Goal: Information Seeking & Learning: Understand process/instructions

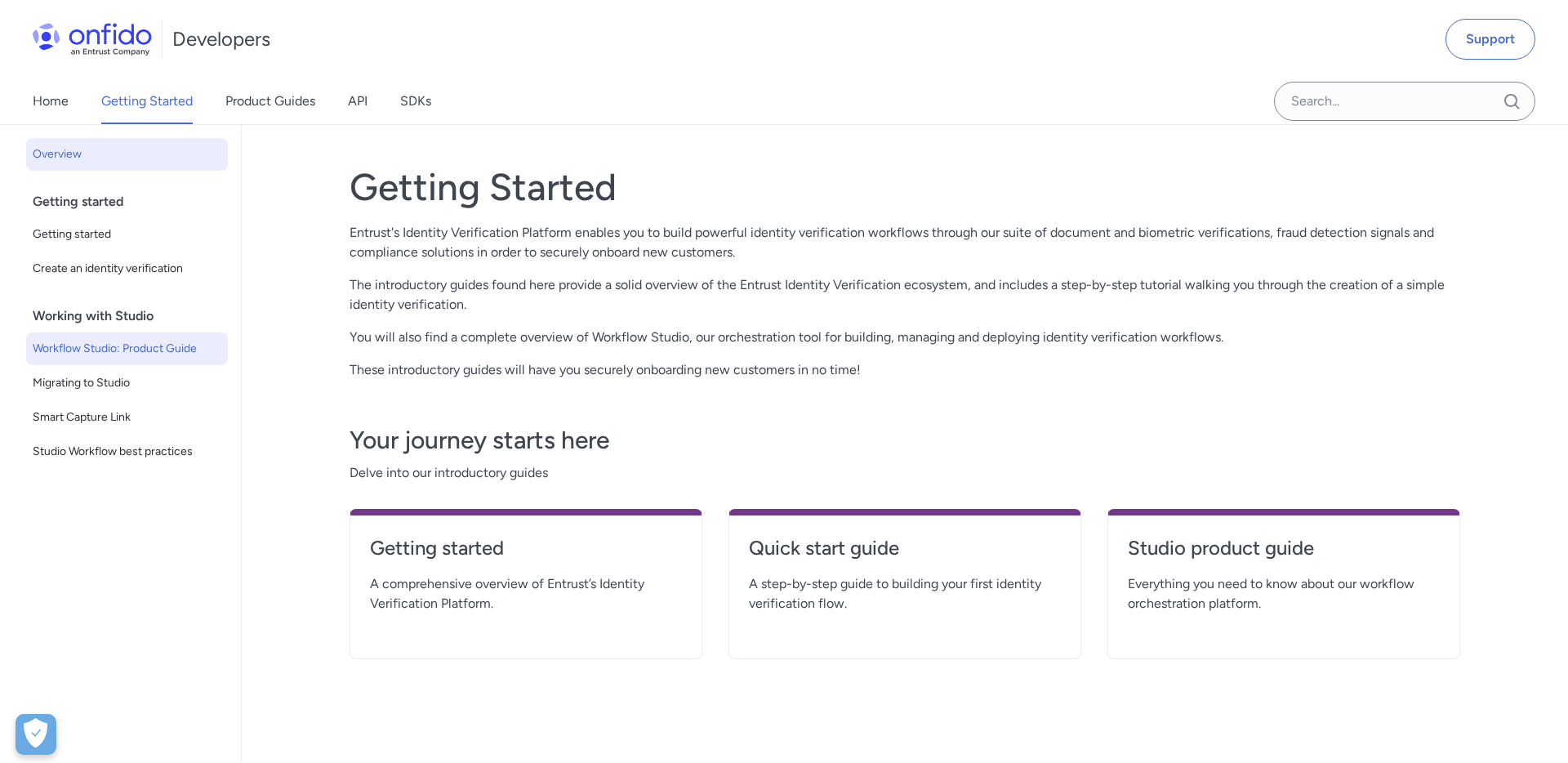
click at [182, 334] on link "Workflow Studio: Product Guide" at bounding box center [127, 349] width 202 height 33
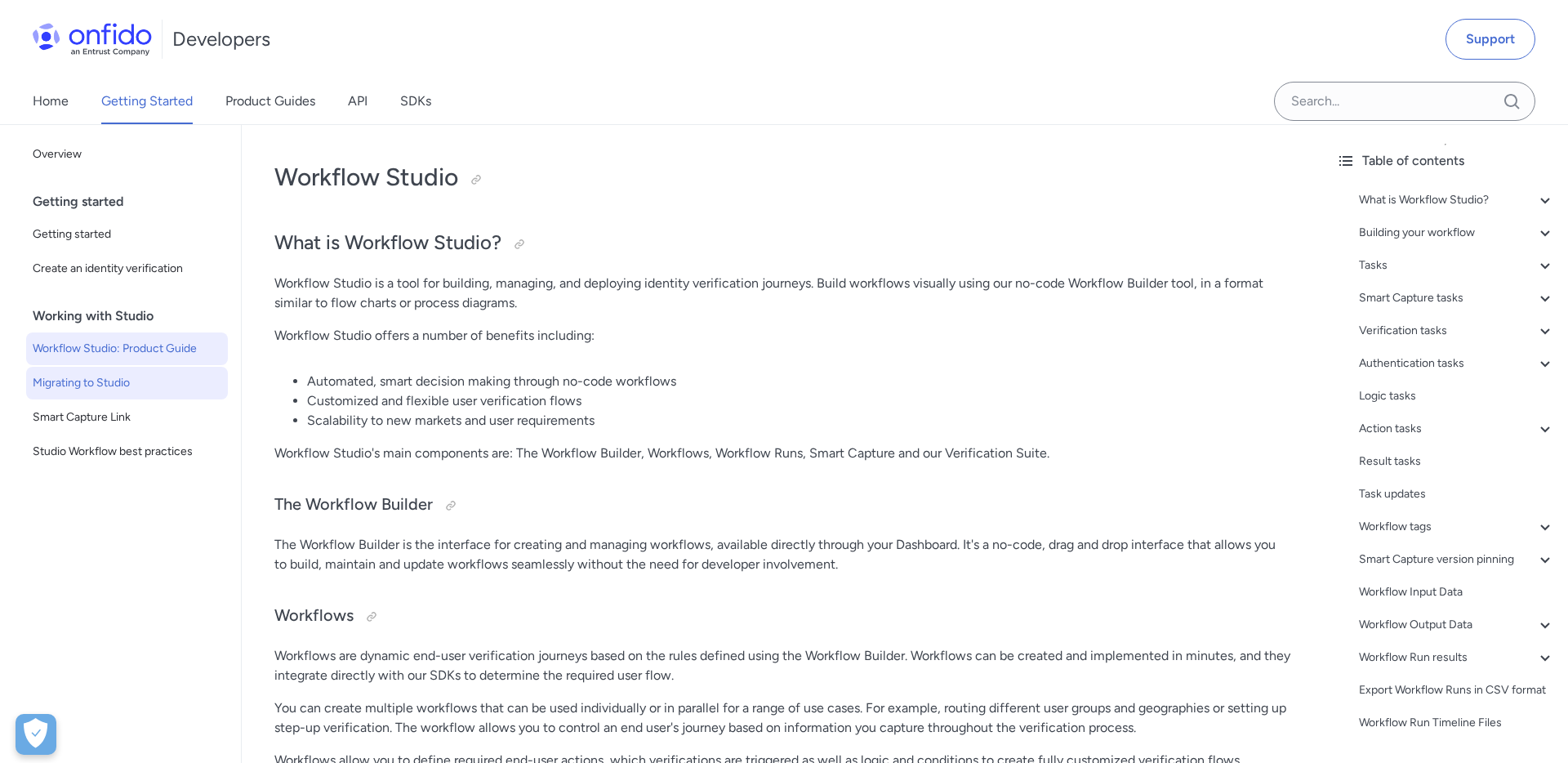
click at [117, 386] on span "Migrating to Studio" at bounding box center [127, 383] width 189 height 20
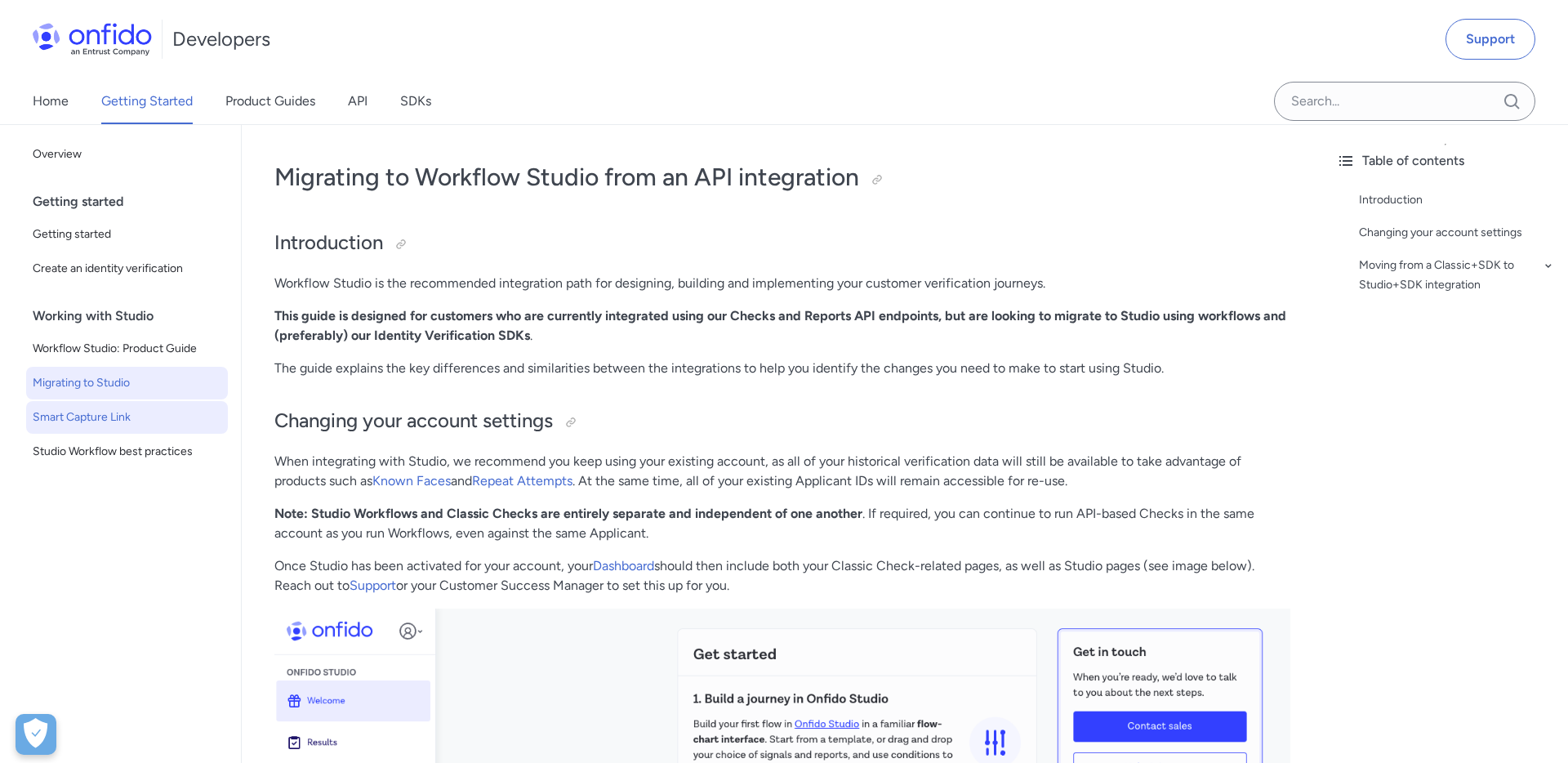
click at [96, 416] on span "Smart Capture Link" at bounding box center [127, 417] width 189 height 20
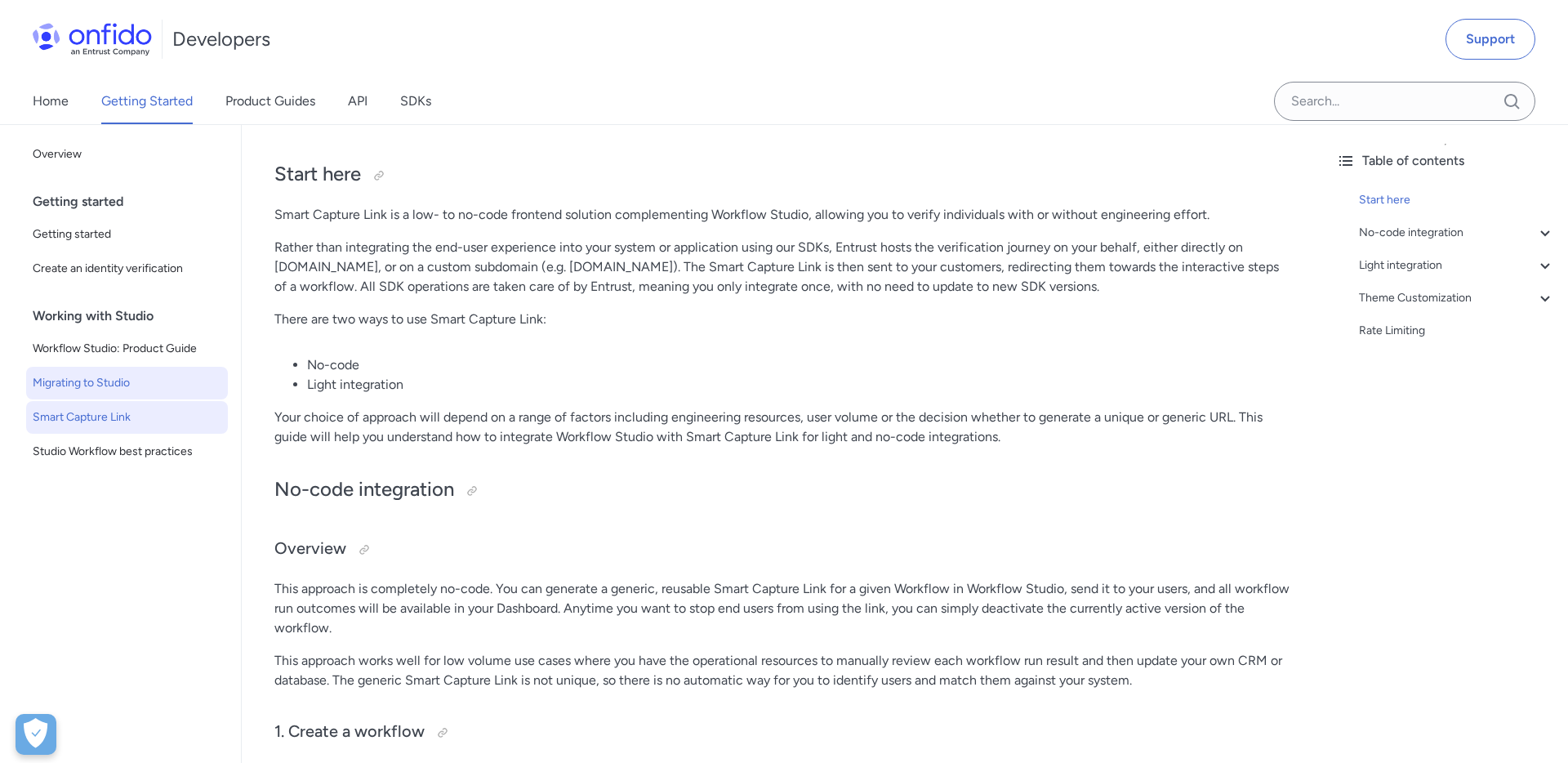
click at [105, 383] on span "Migrating to Studio" at bounding box center [127, 383] width 189 height 20
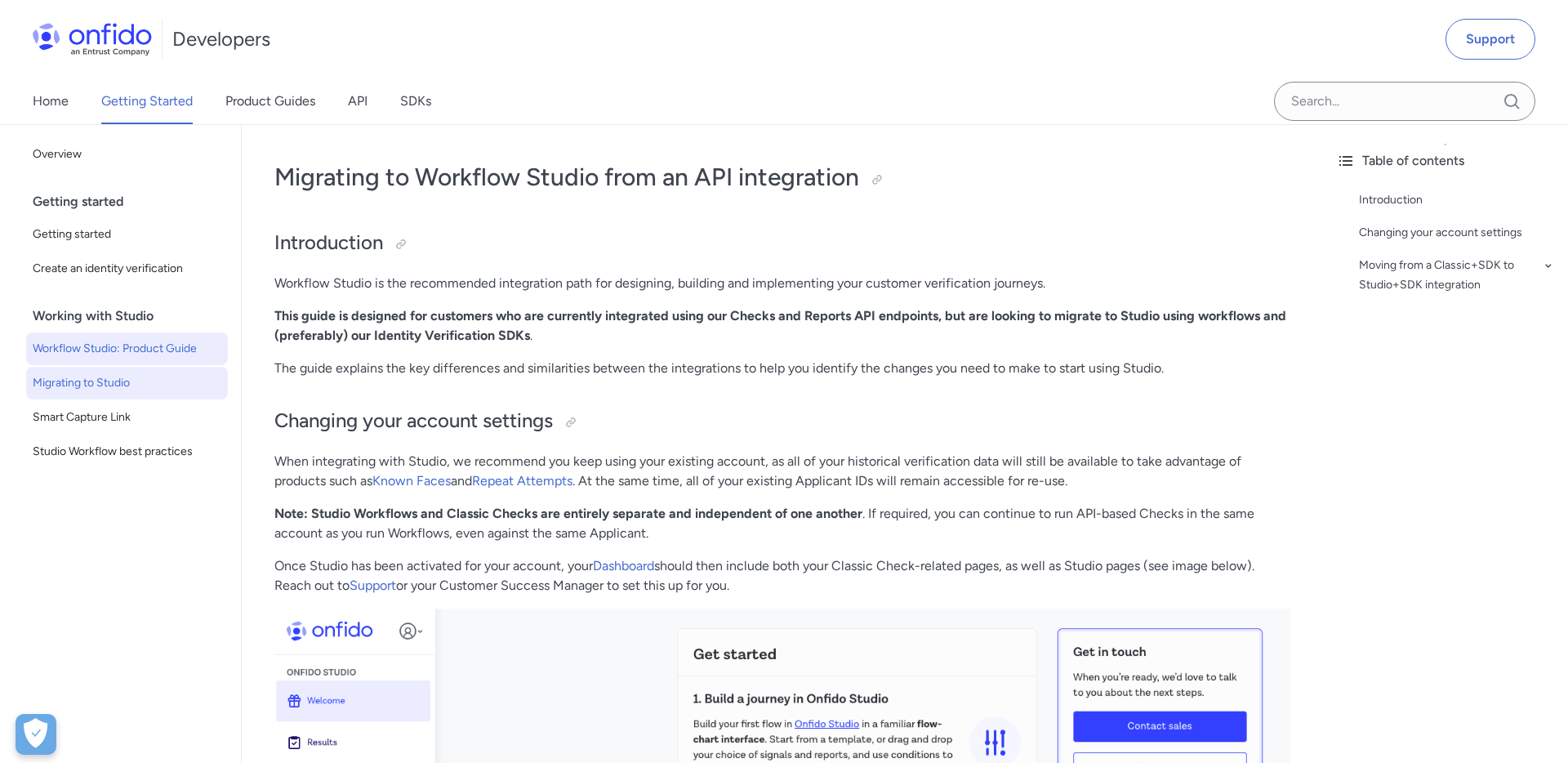
click at [116, 347] on span "Workflow Studio: Product Guide" at bounding box center [127, 348] width 189 height 20
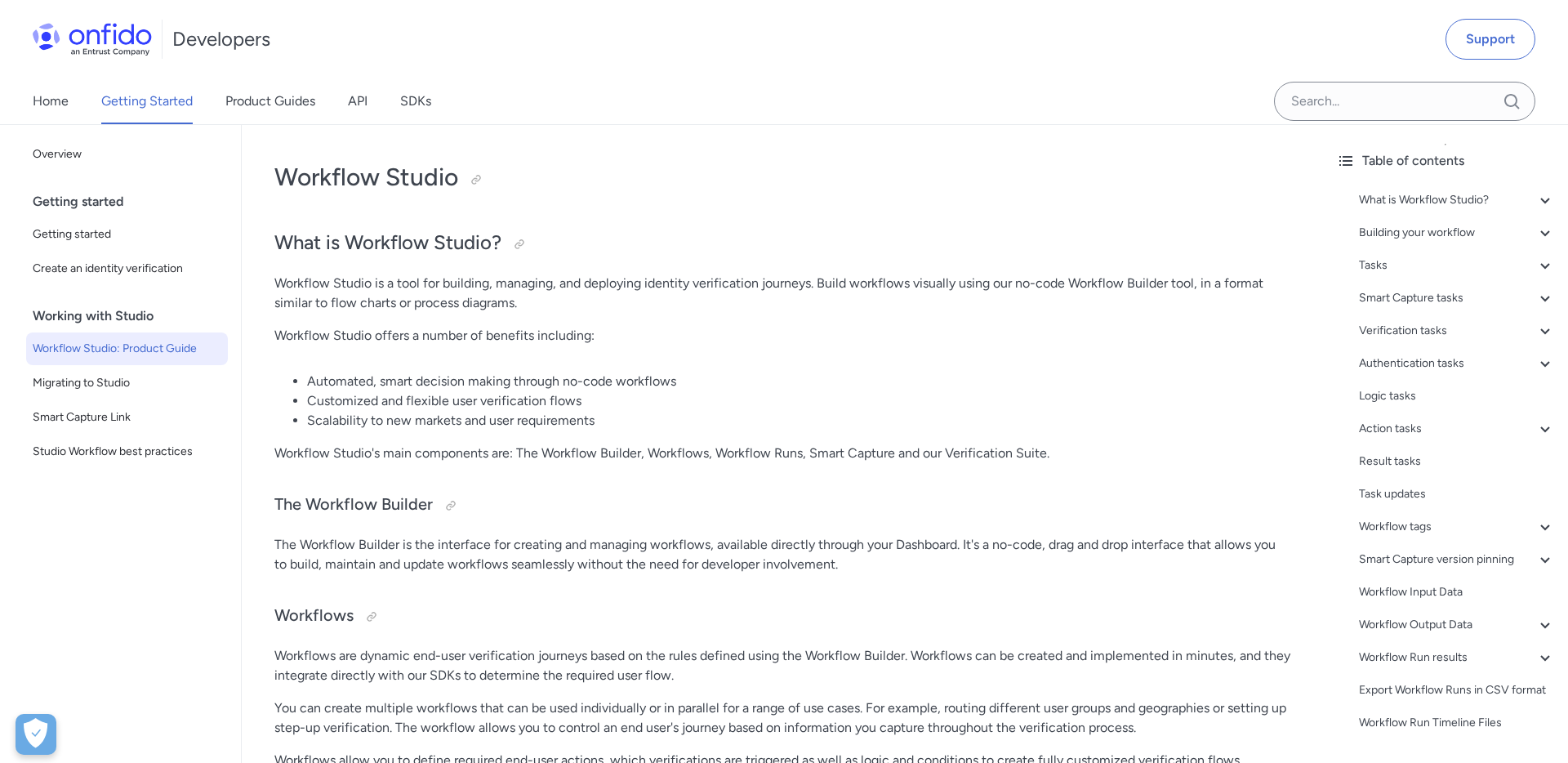
click at [727, 422] on li "Scalability to new markets and user requirements" at bounding box center [798, 421] width 983 height 20
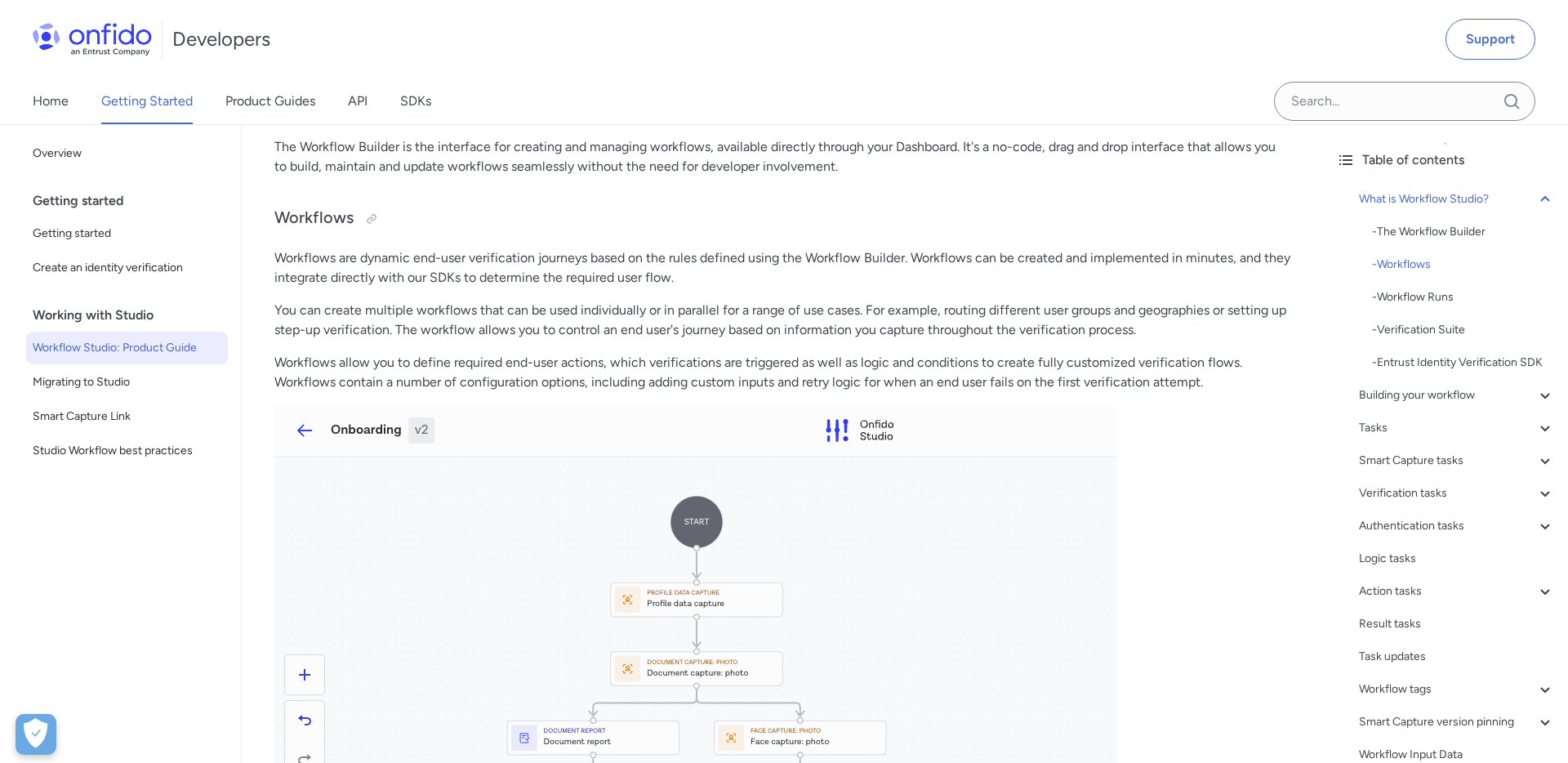
scroll to position [19409, 0]
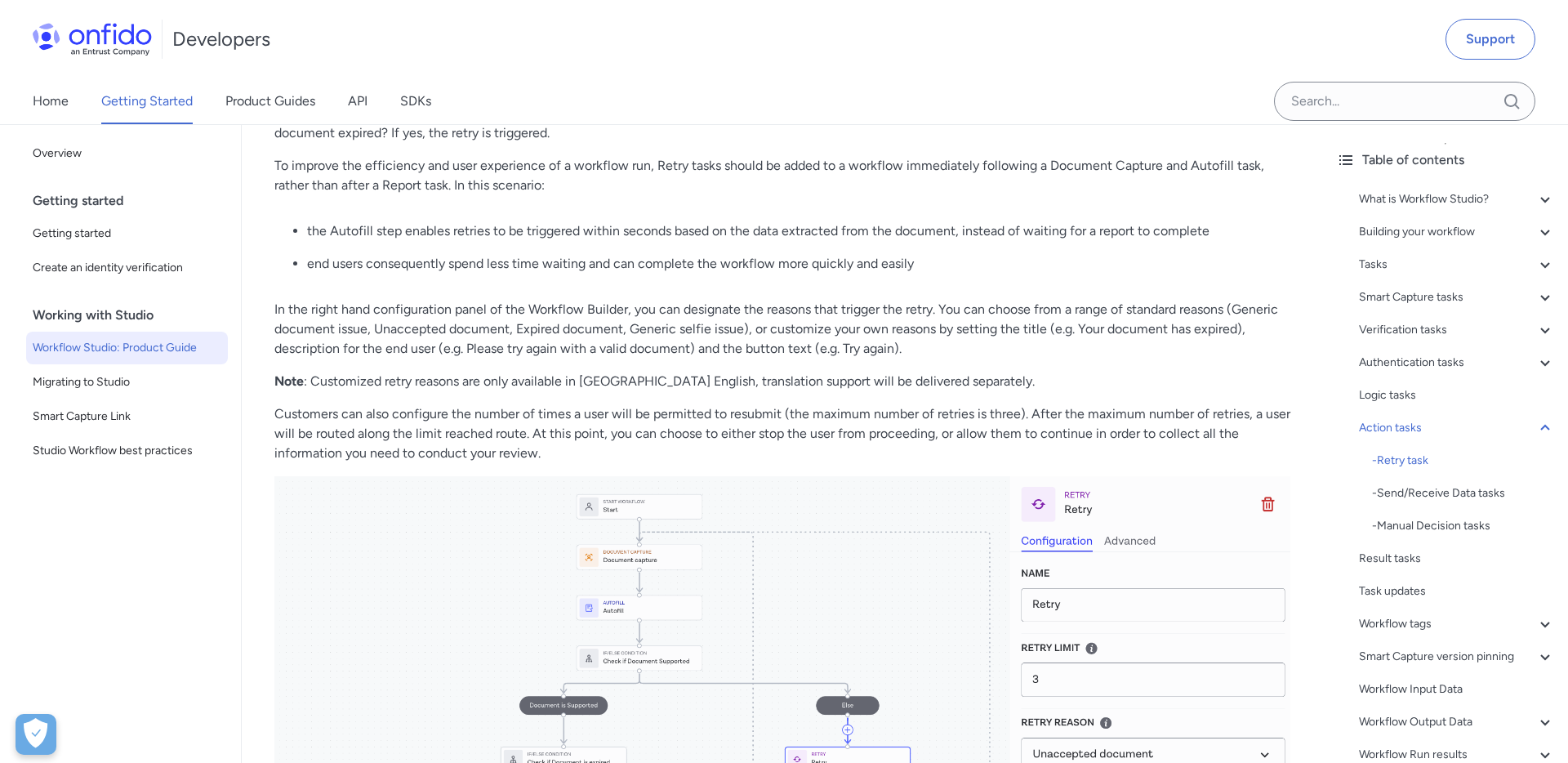
click at [616, 350] on p "In the right hand configuration panel of the Workflow Builder, you can designat…" at bounding box center [782, 329] width 1016 height 59
click at [506, 170] on p "To improve the efficiency and user experience of a workflow run, Retry tasks sh…" at bounding box center [782, 176] width 1016 height 39
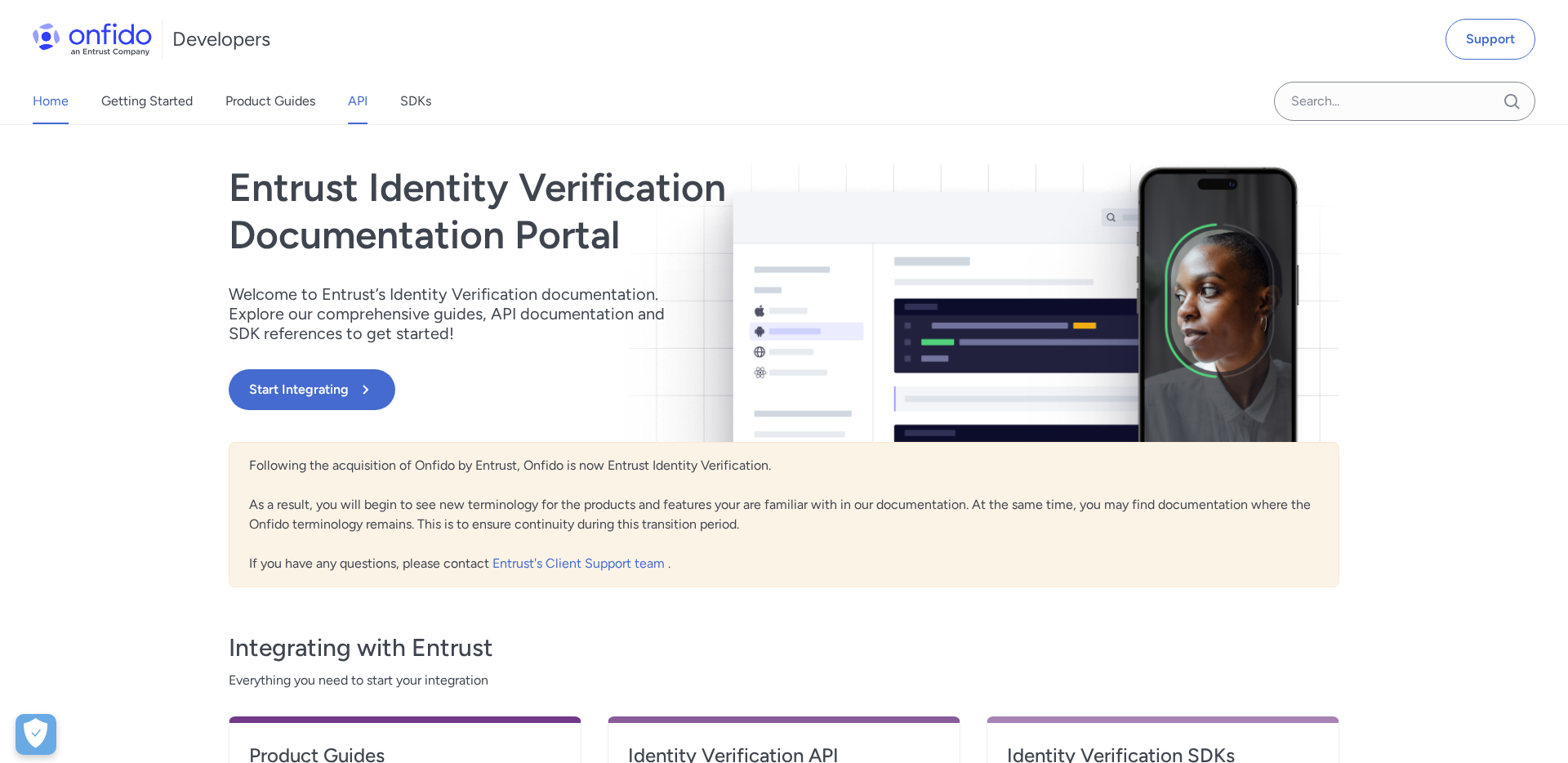
click at [355, 112] on link "API" at bounding box center [357, 101] width 20 height 46
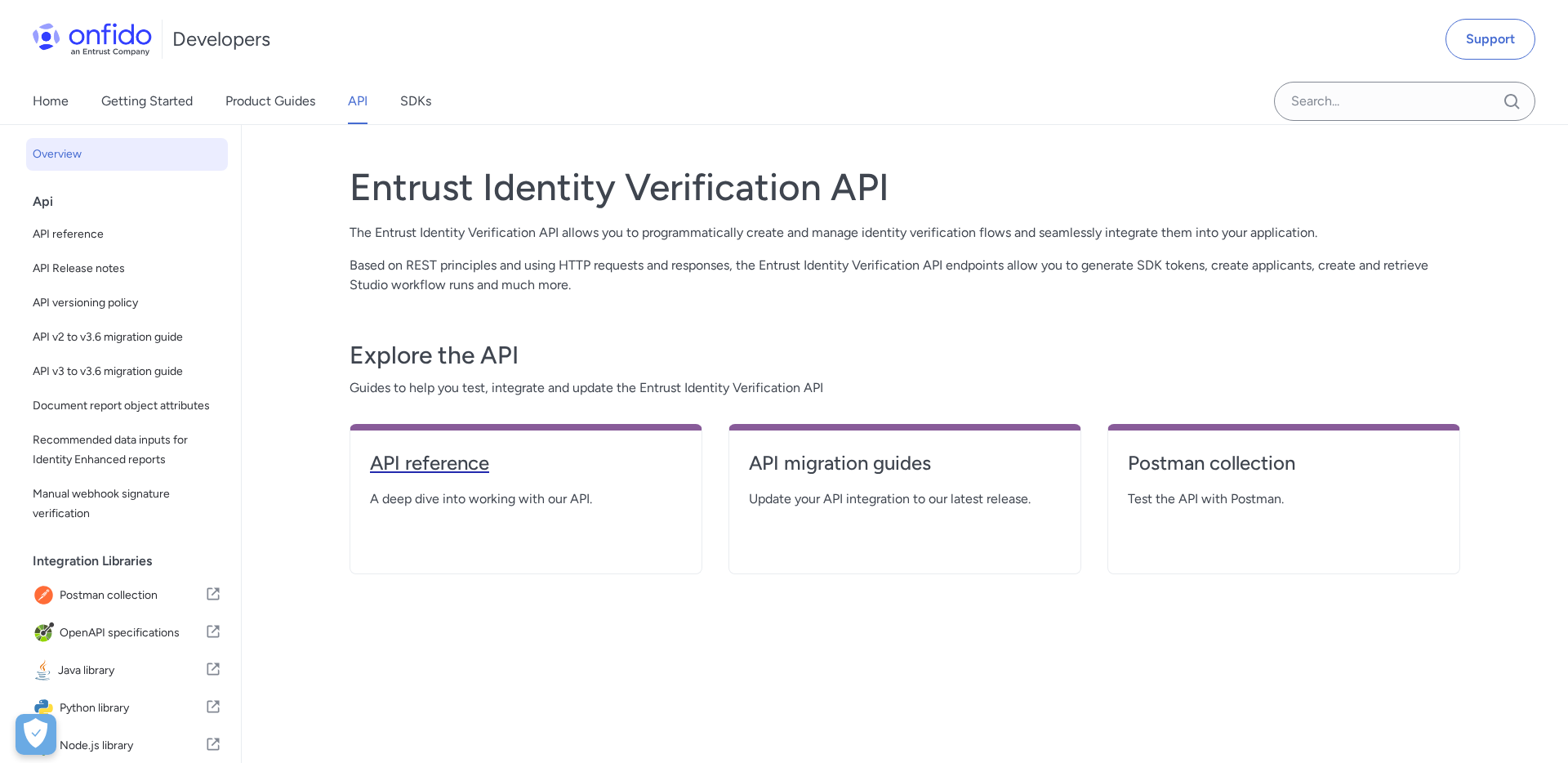
click at [420, 462] on h4 "API reference" at bounding box center [526, 463] width 312 height 26
select select "http"
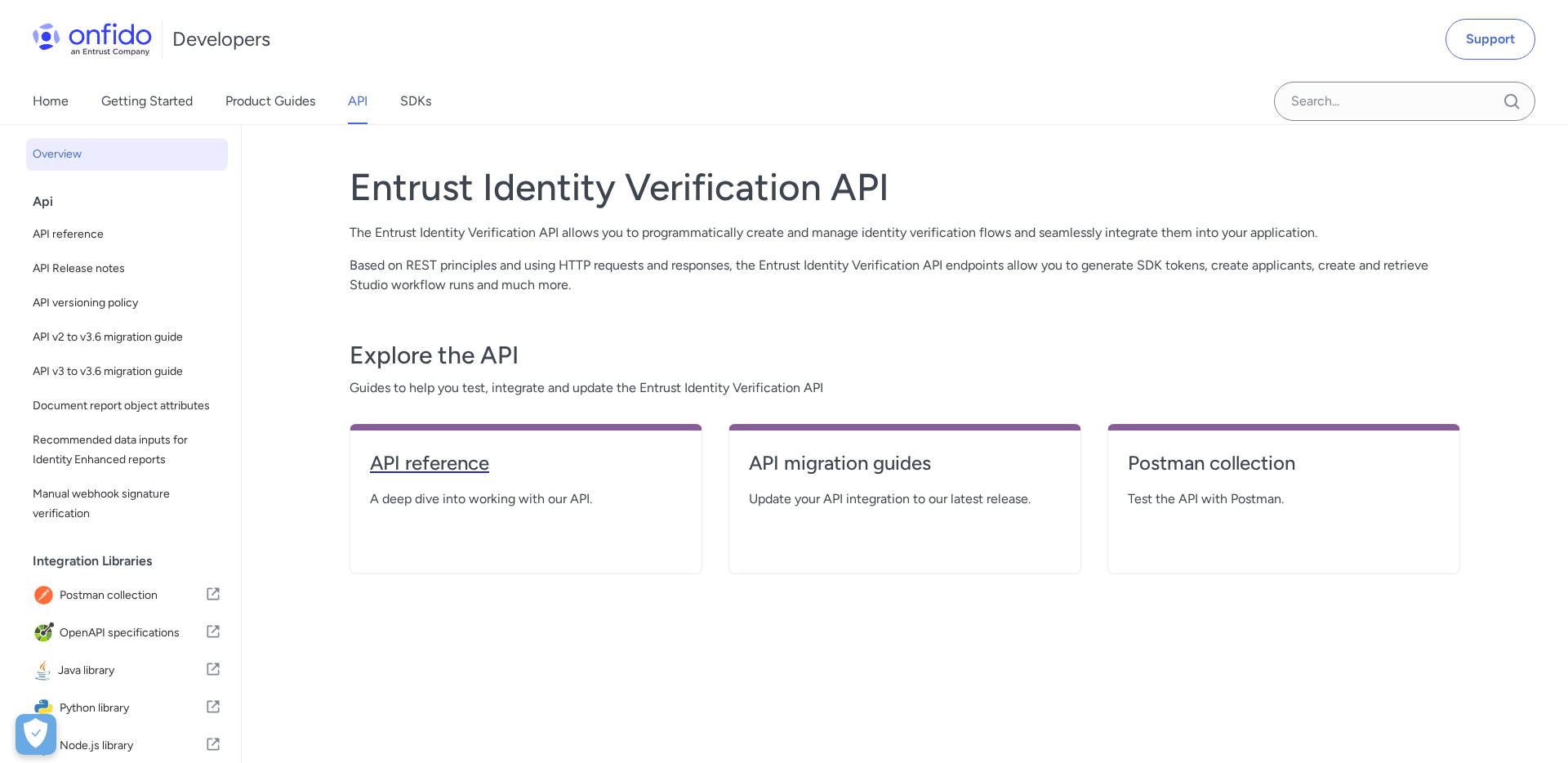
select select "http"
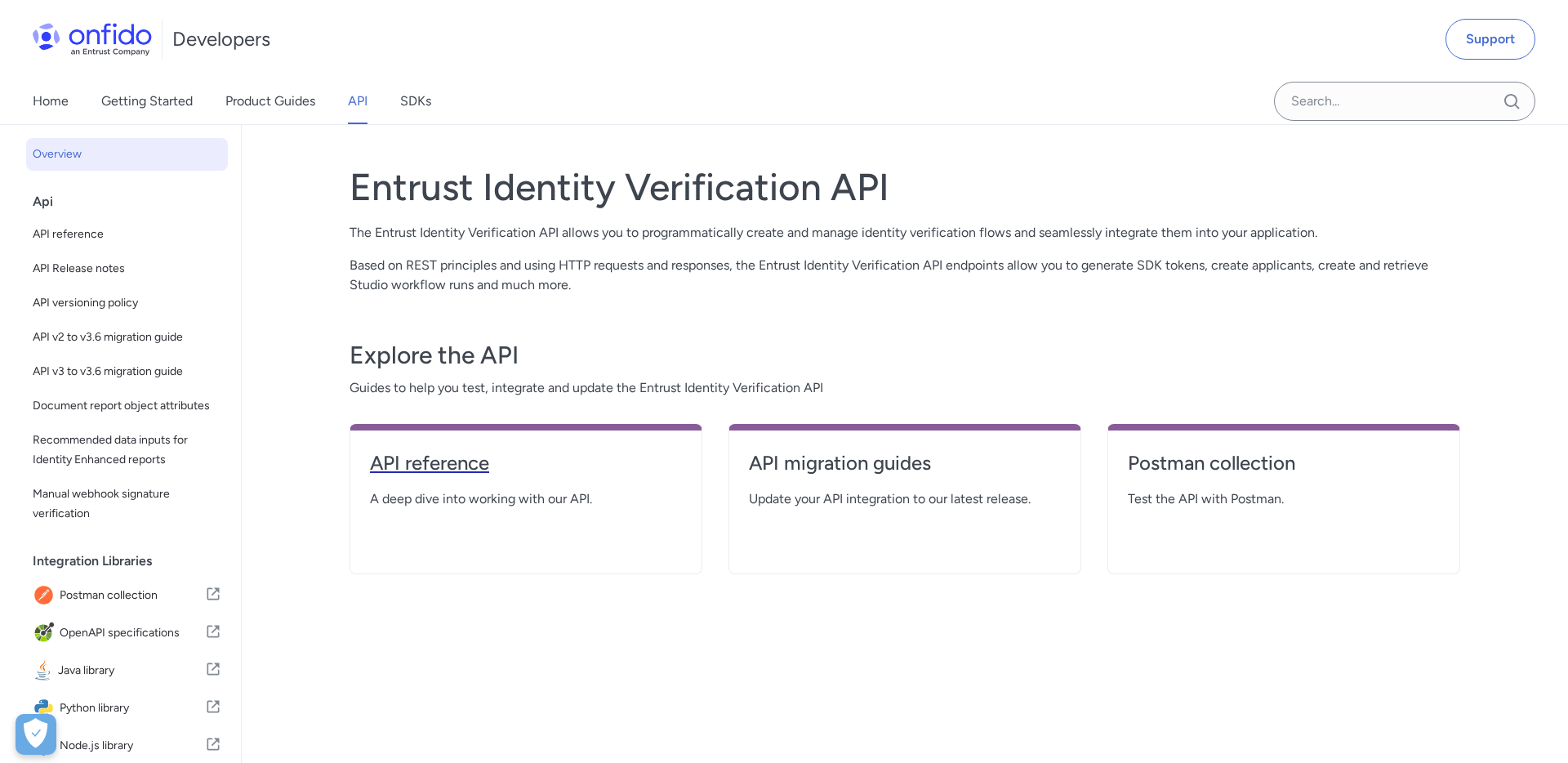
select select "http"
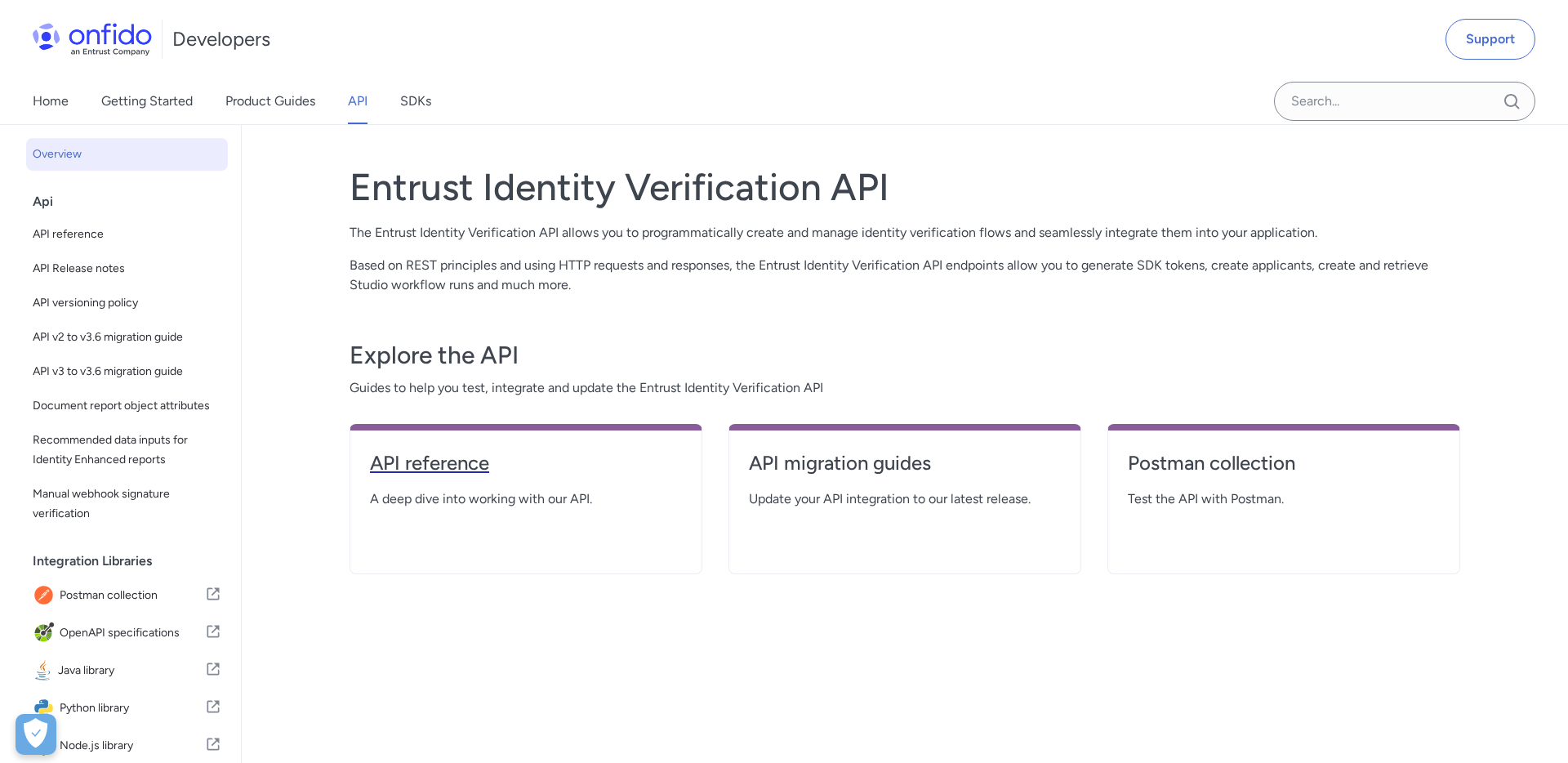
select select "http"
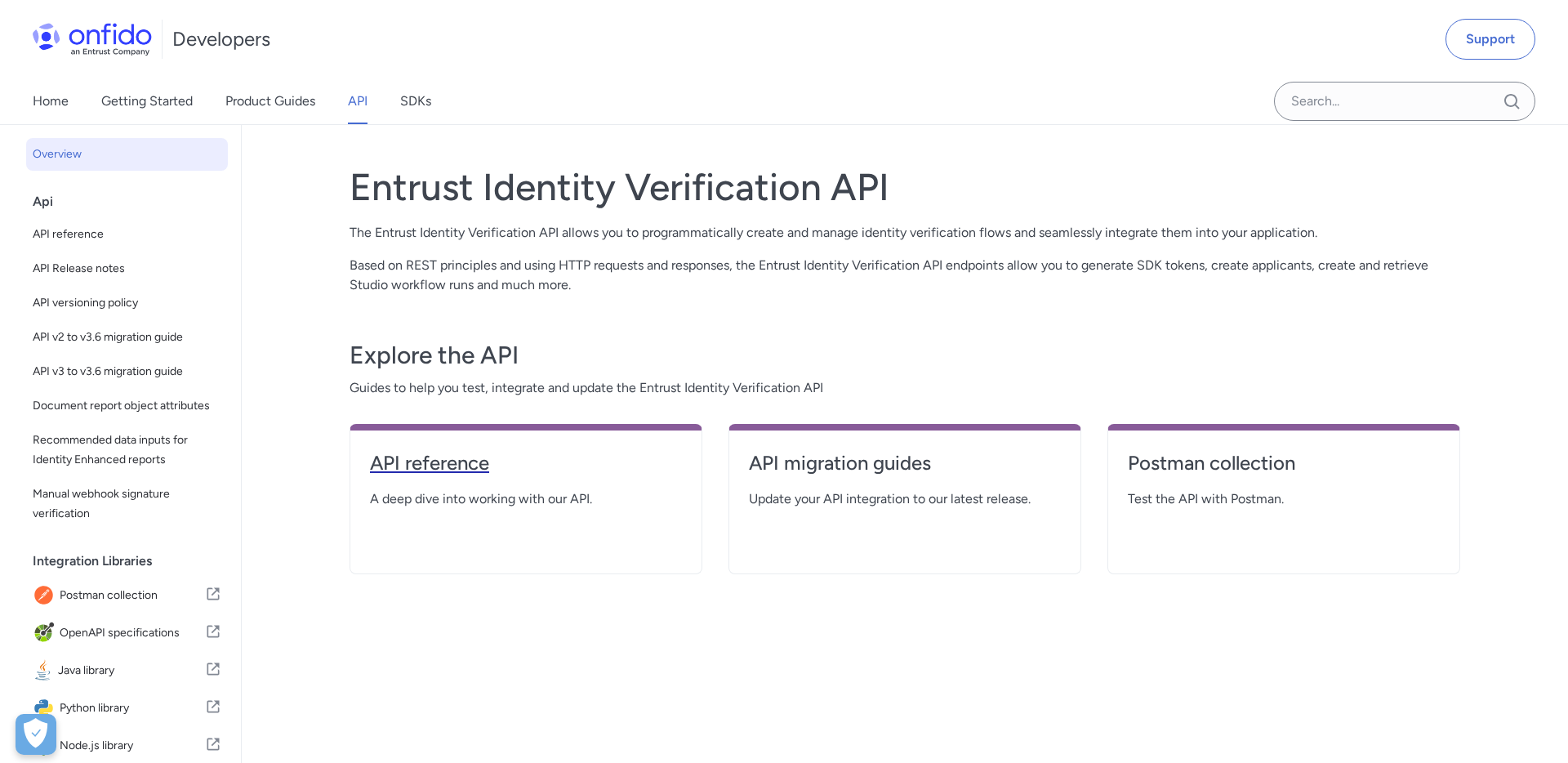
select select "http"
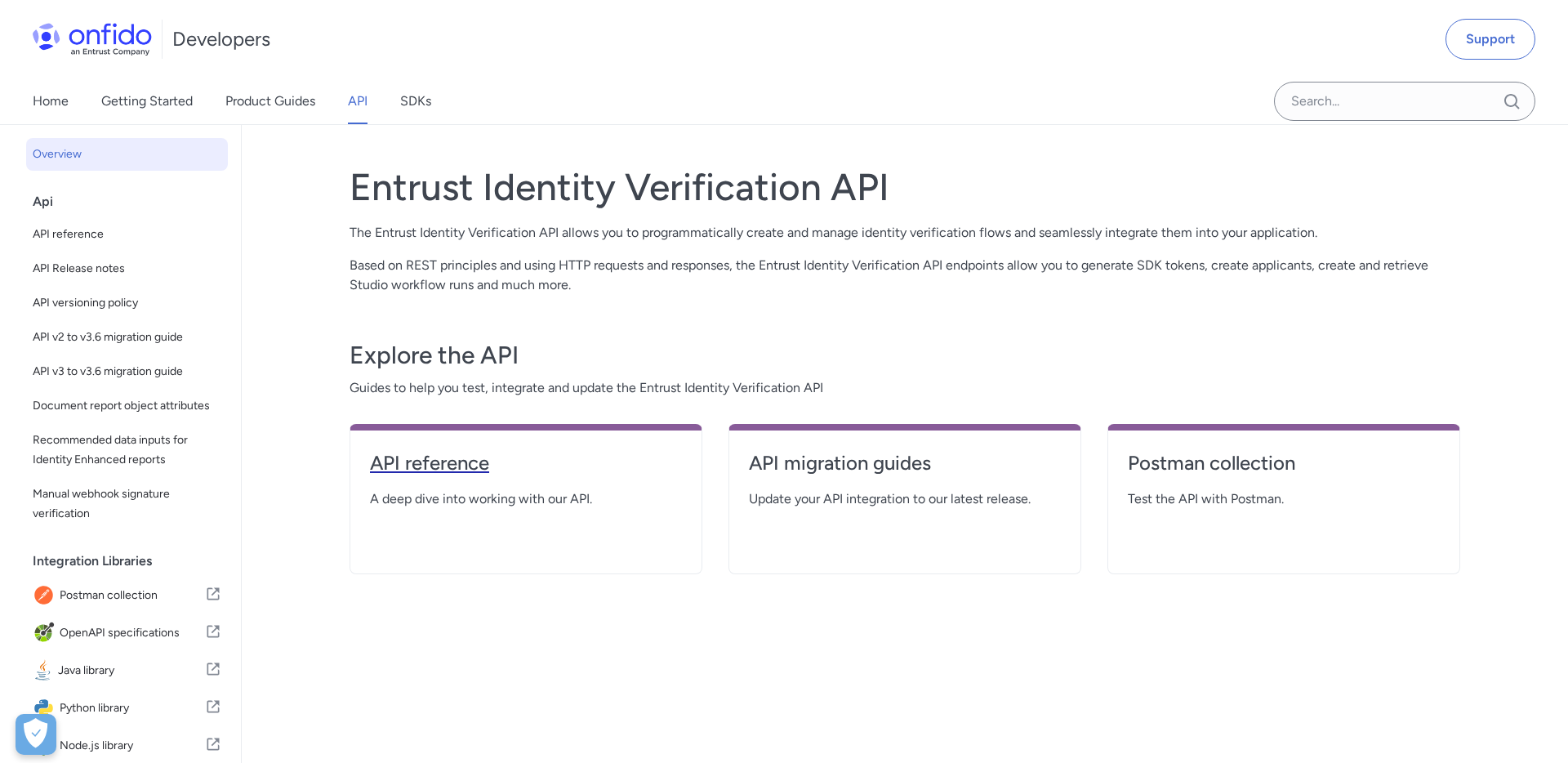
select select "http"
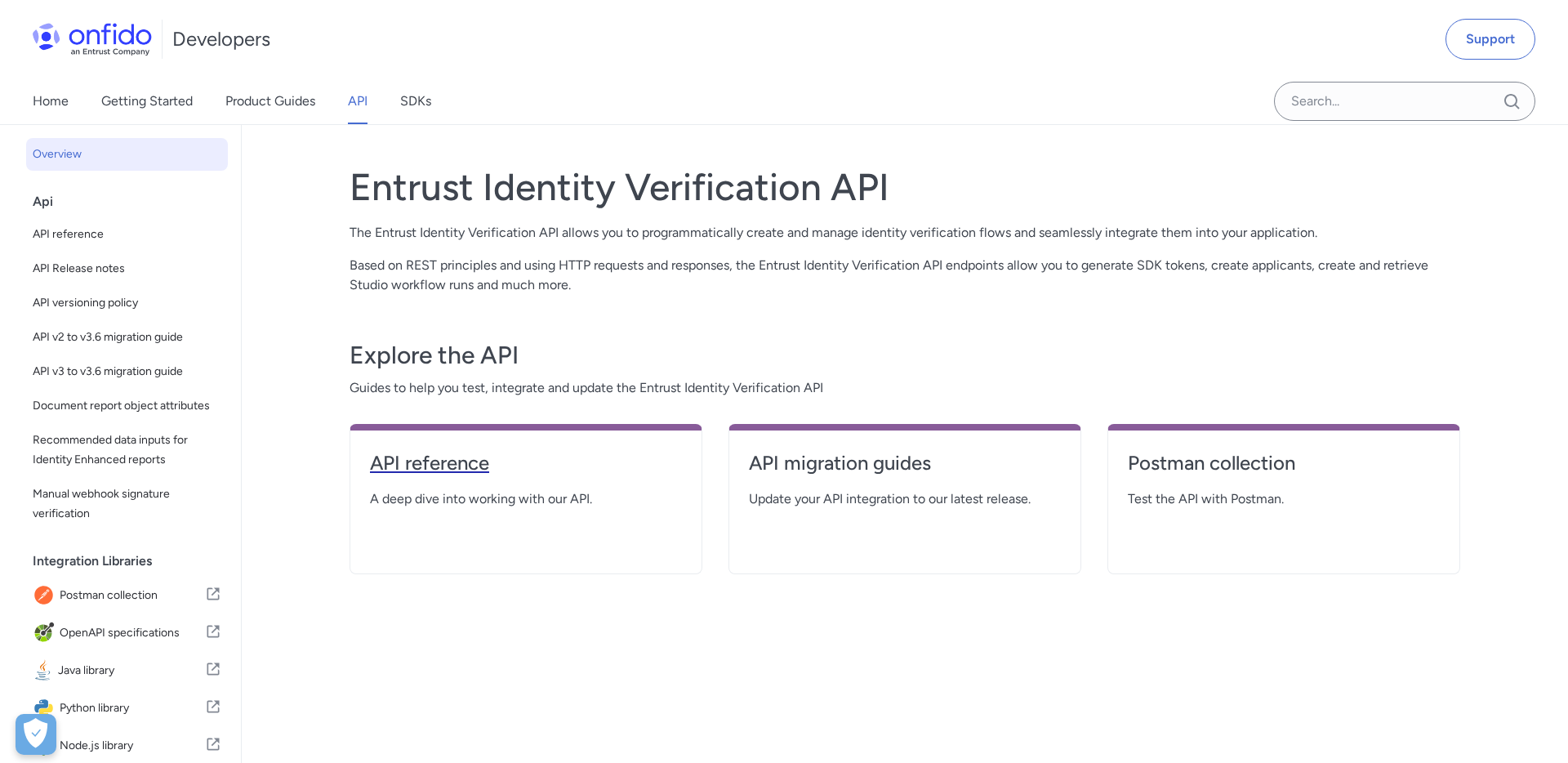
select select "http"
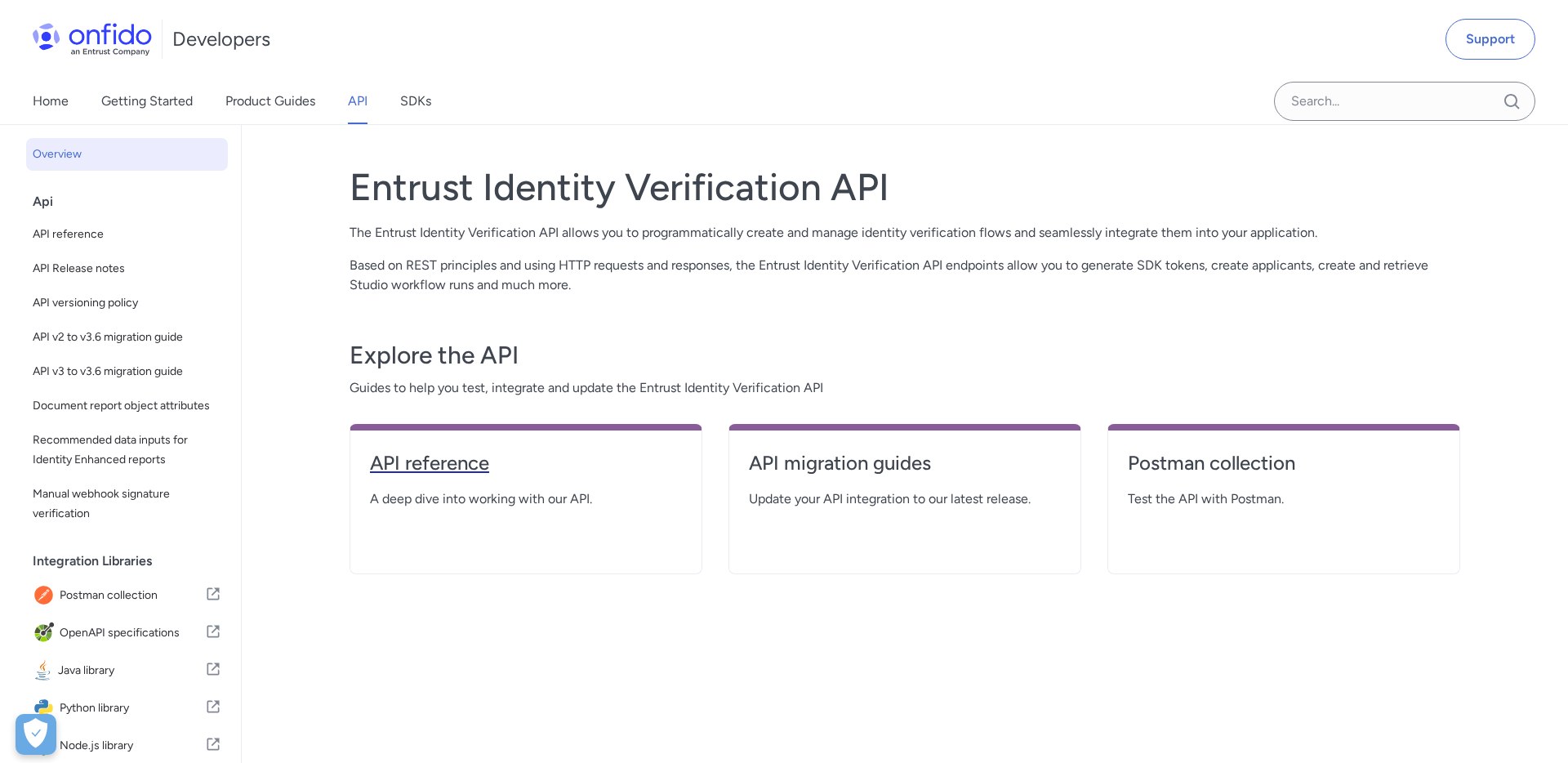
select select "http"
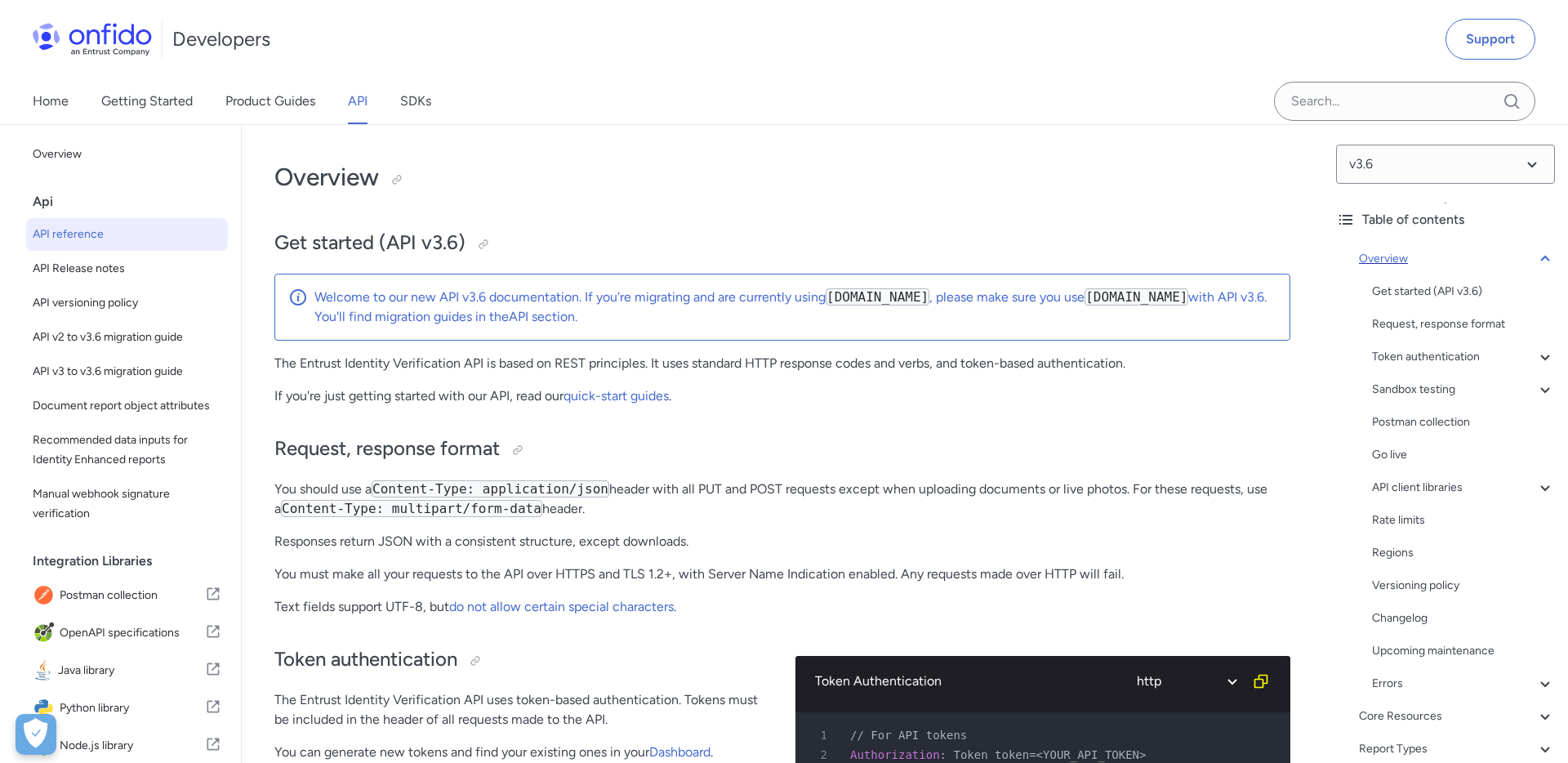
click at [1543, 261] on icon at bounding box center [1545, 259] width 20 height 20
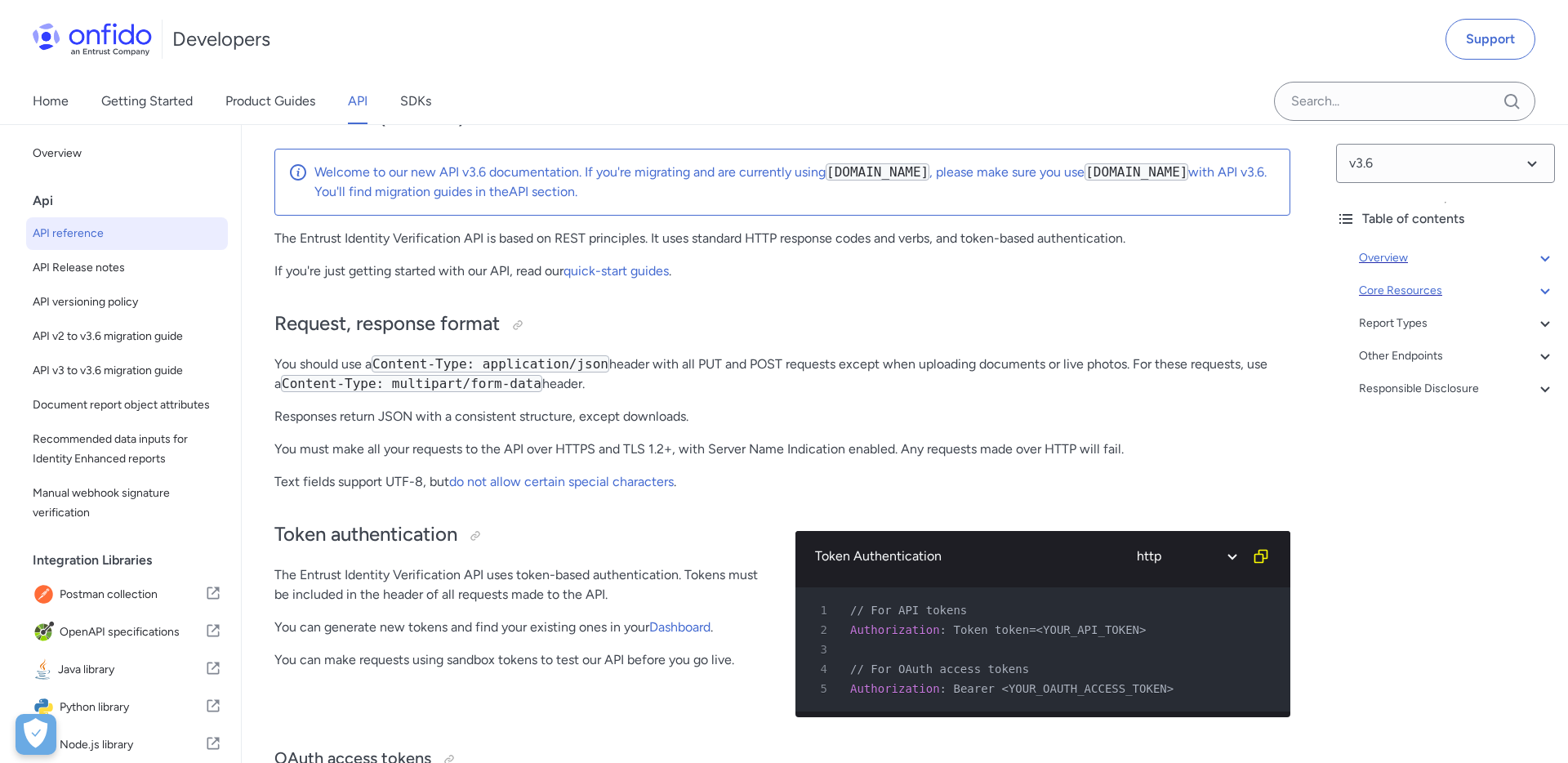
click at [1535, 295] on icon at bounding box center [1545, 290] width 20 height 20
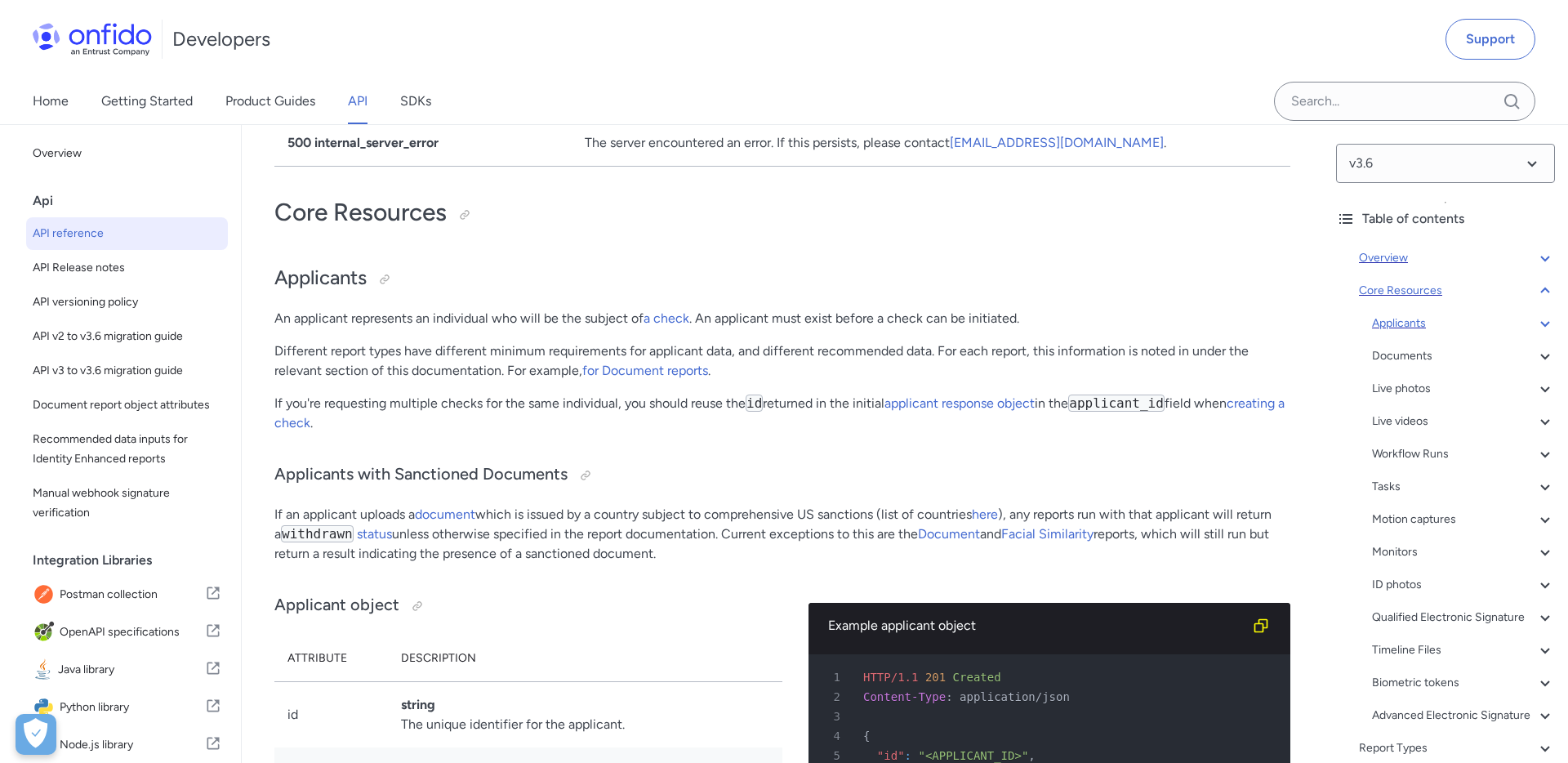
click at [1428, 328] on div "Applicants" at bounding box center [1463, 323] width 183 height 20
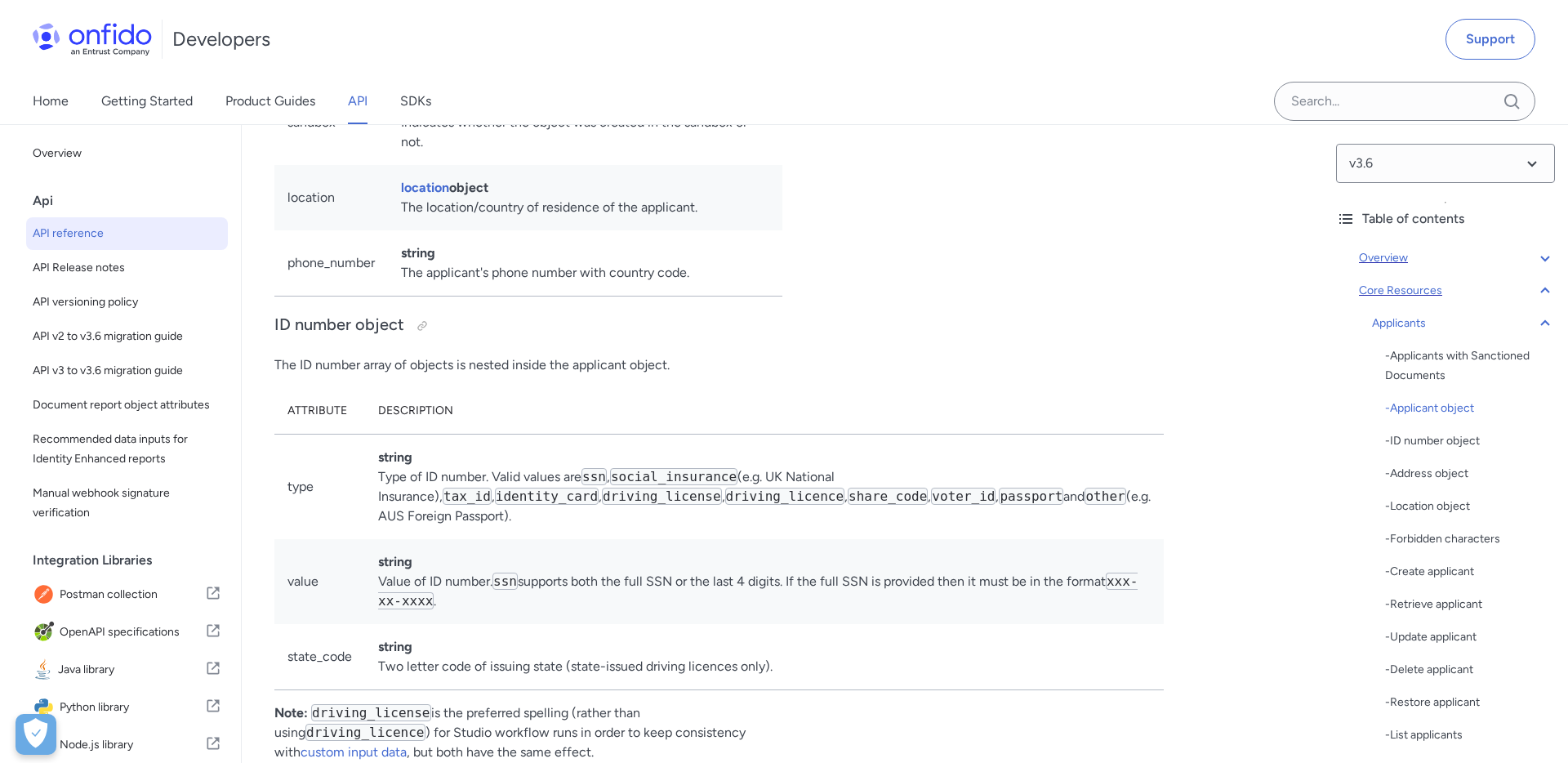
scroll to position [17357, 0]
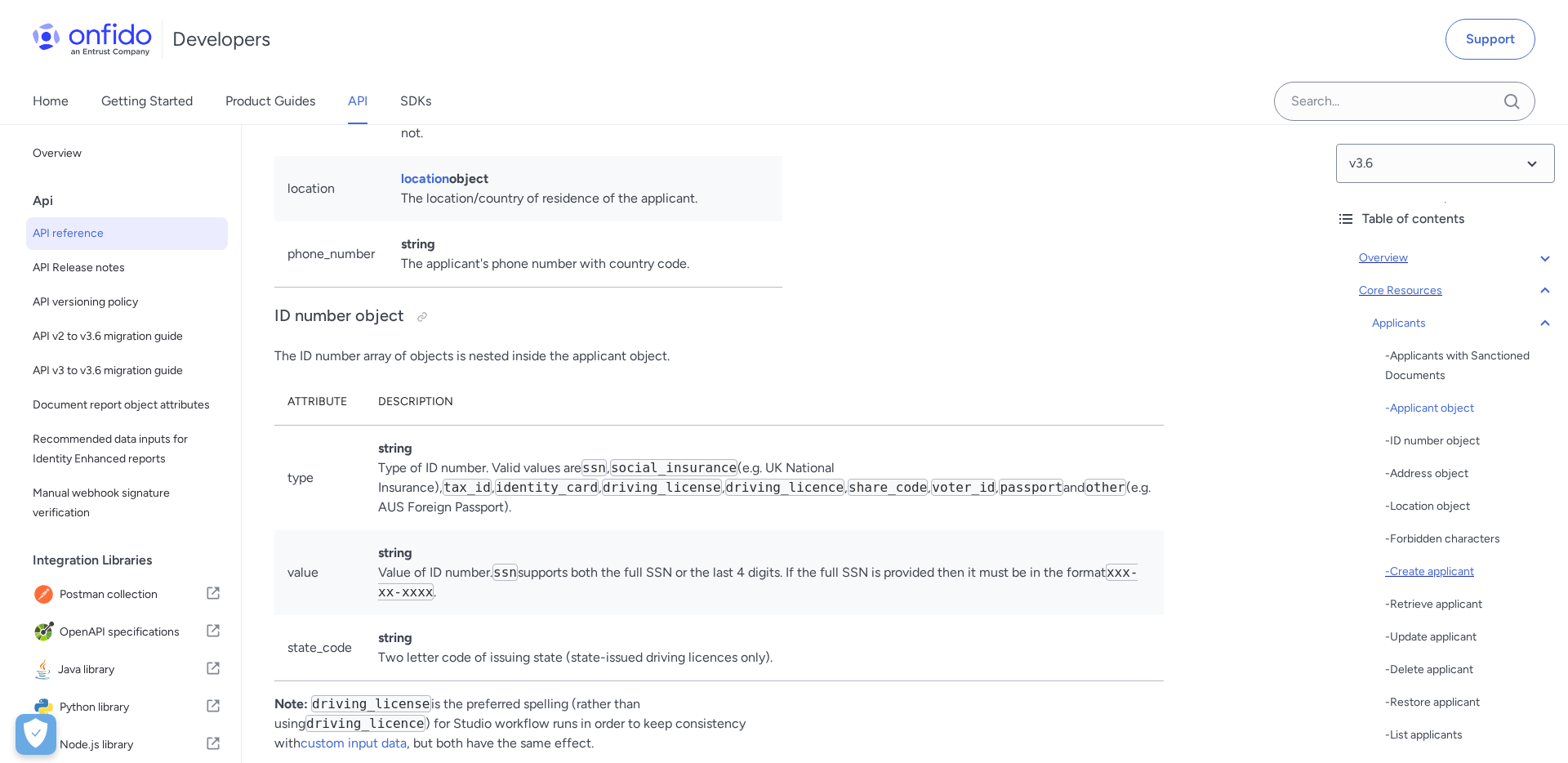
click at [1428, 574] on div "- Create applicant" at bounding box center [1470, 572] width 170 height 20
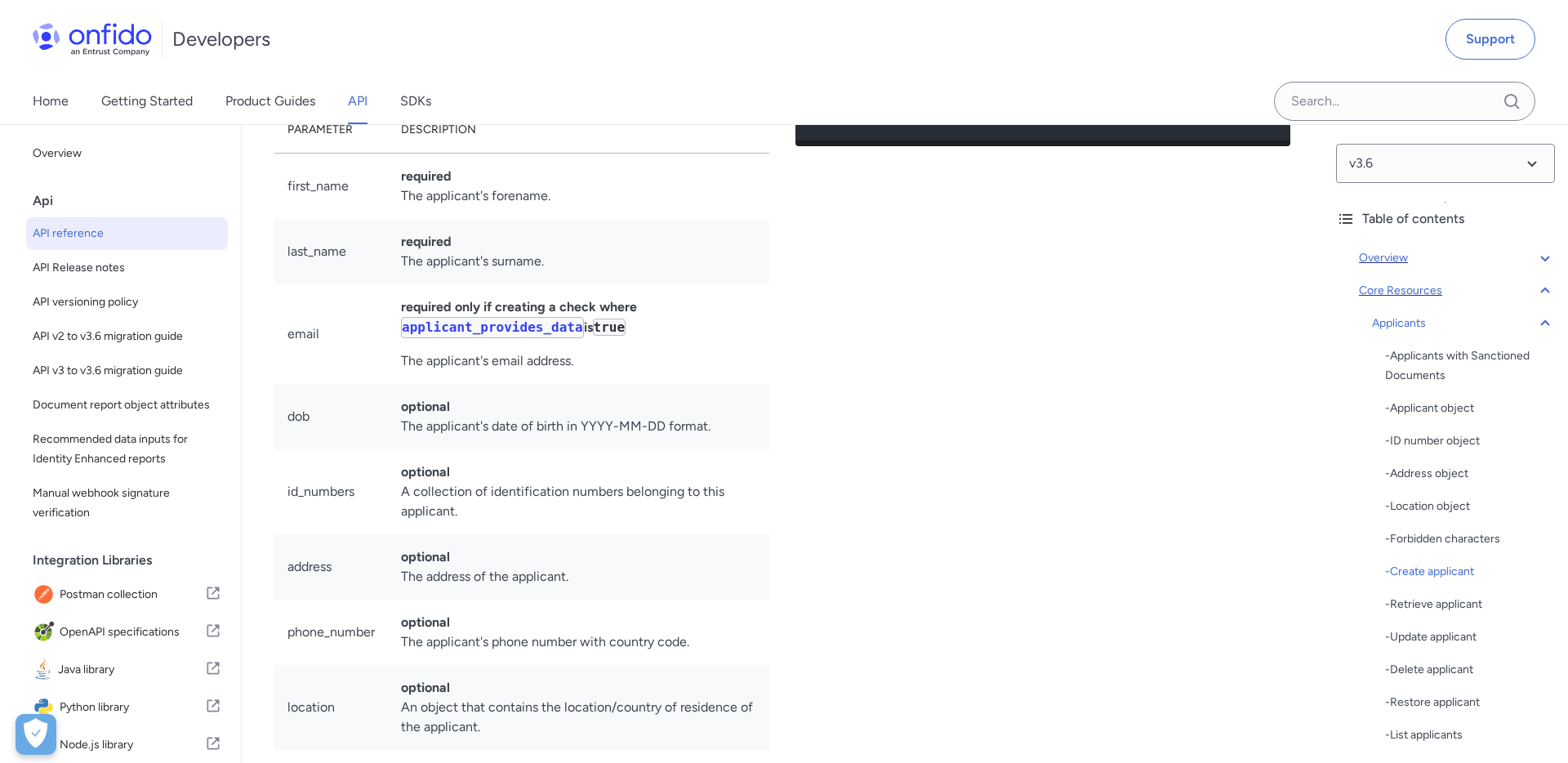
scroll to position [20288, 0]
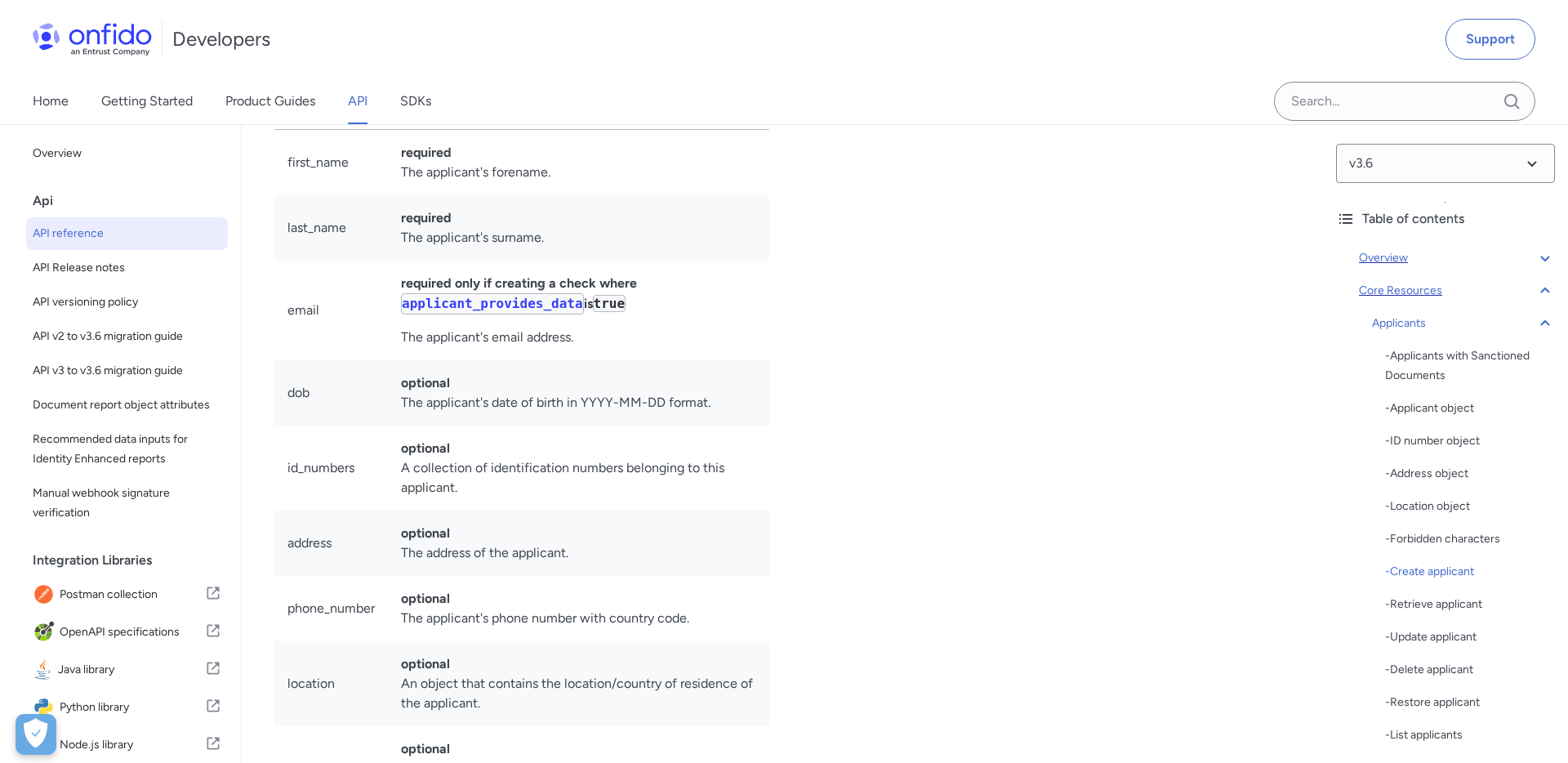
click at [567, 315] on code "applicant_provides_data" at bounding box center [493, 303] width 183 height 21
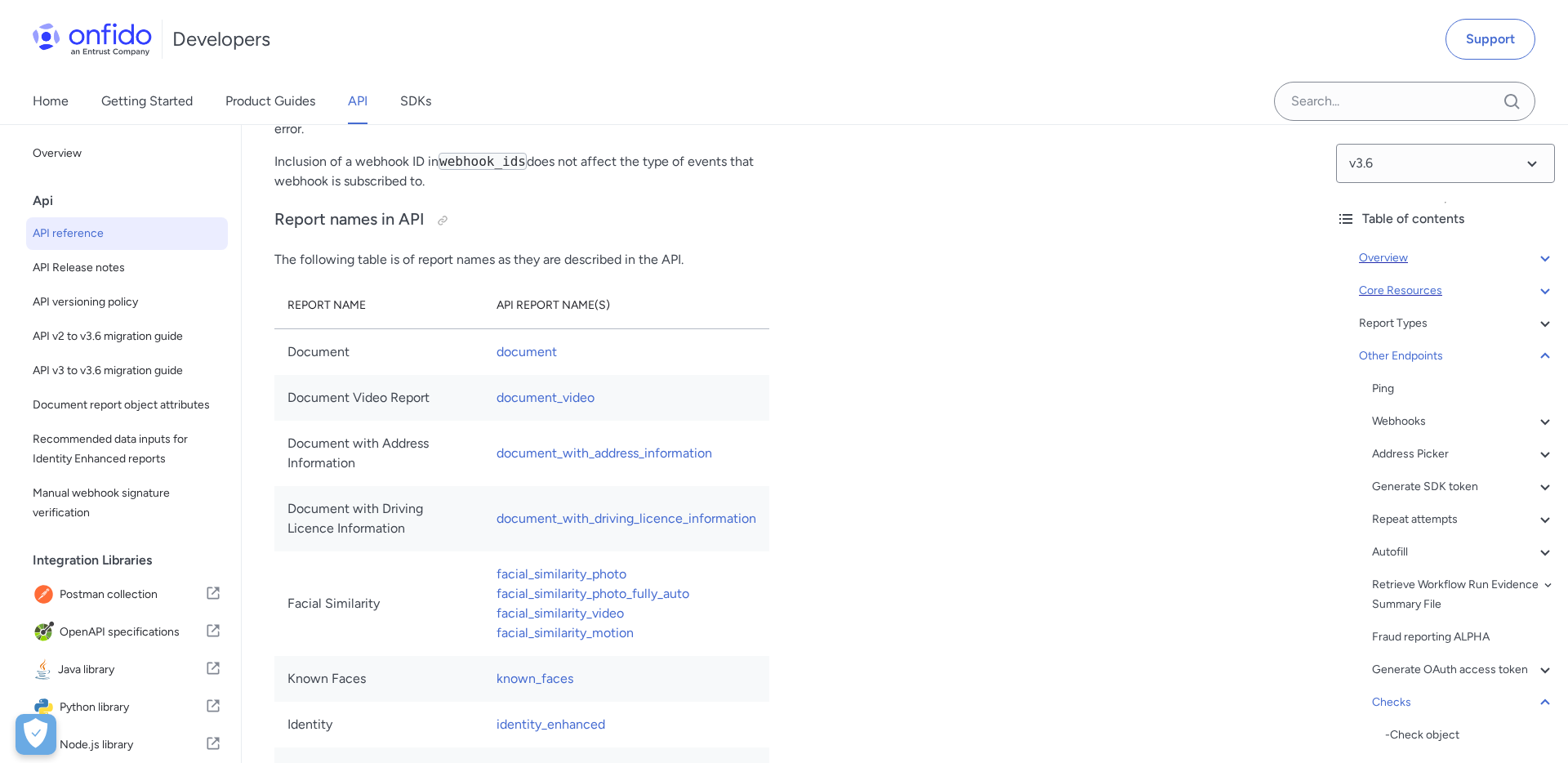
scroll to position [150919, 0]
